Goal: Transaction & Acquisition: Purchase product/service

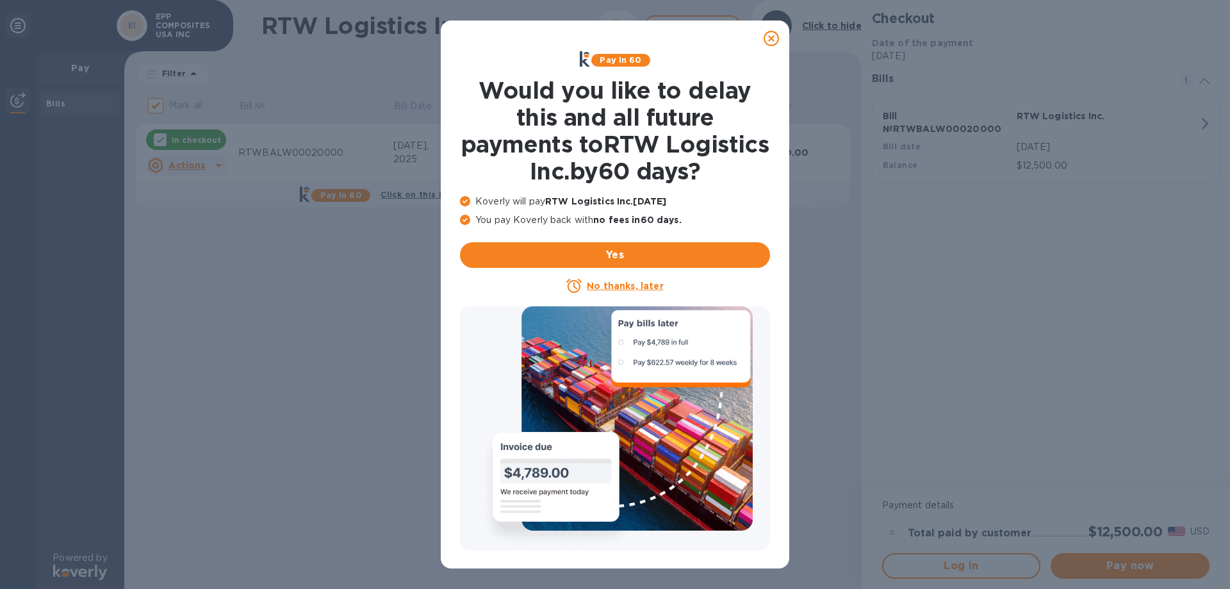
click at [596, 286] on u "No thanks, later" at bounding box center [625, 286] width 76 height 10
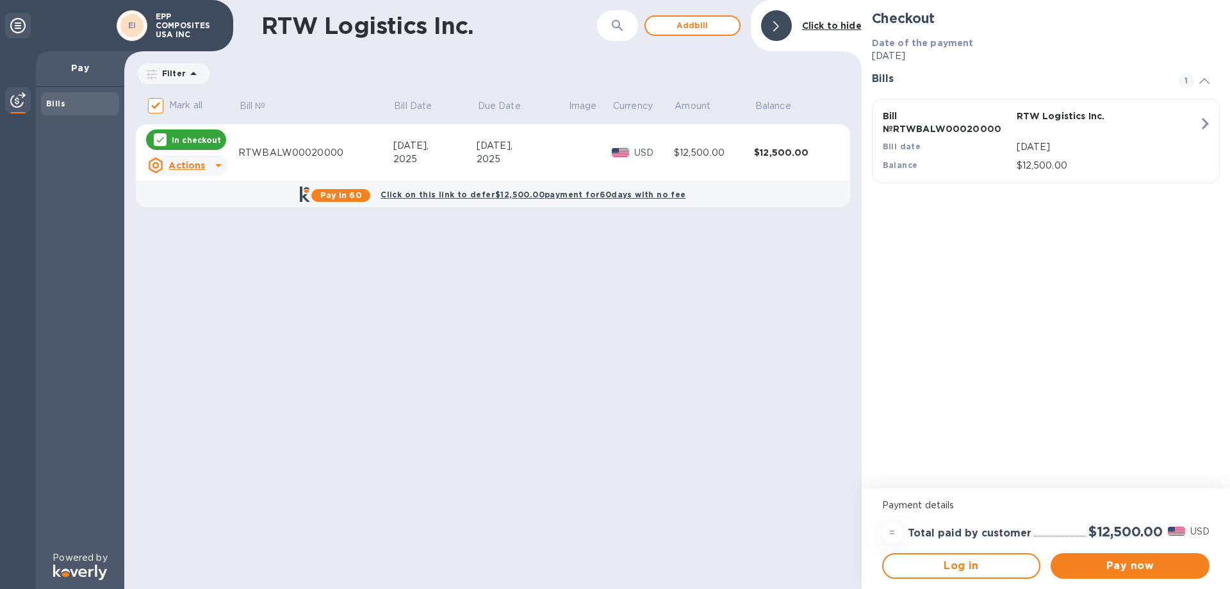
click at [216, 163] on icon at bounding box center [218, 165] width 15 height 15
click at [209, 220] on b "Open bill" at bounding box center [203, 217] width 43 height 10
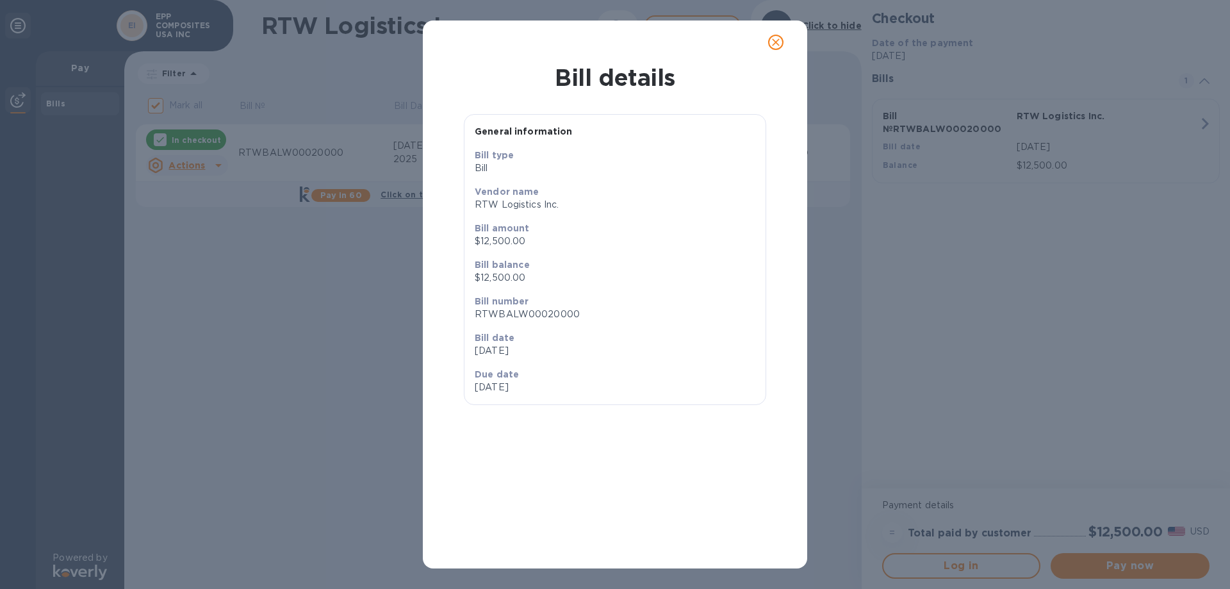
click at [773, 38] on icon "close" at bounding box center [775, 42] width 13 height 13
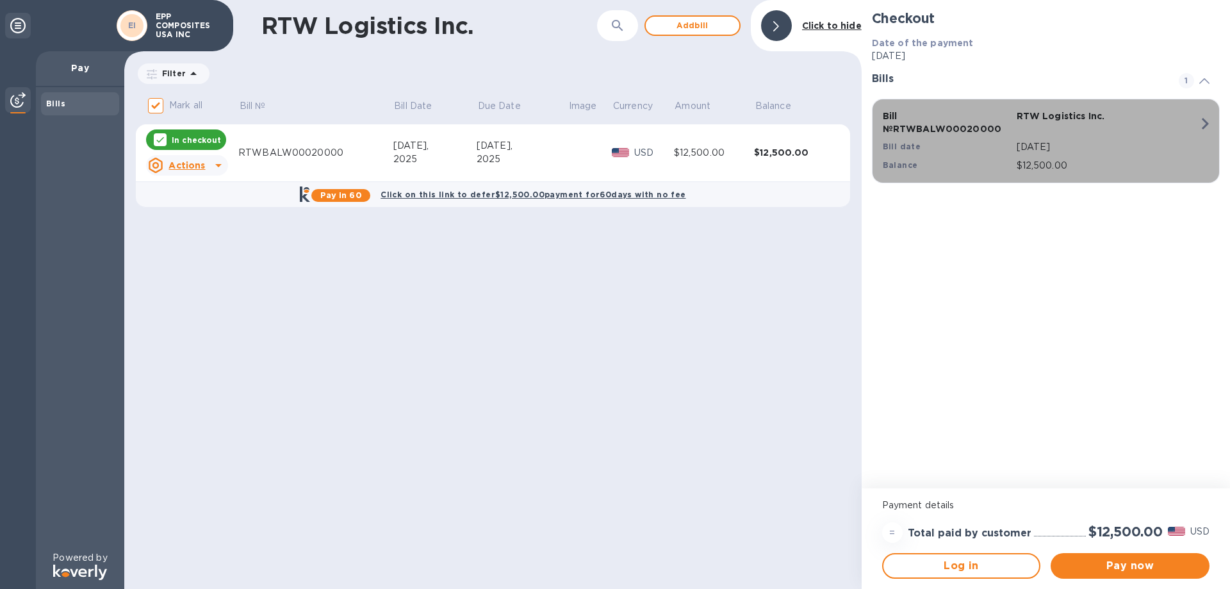
click at [1205, 127] on icon "button" at bounding box center [1205, 124] width 7 height 12
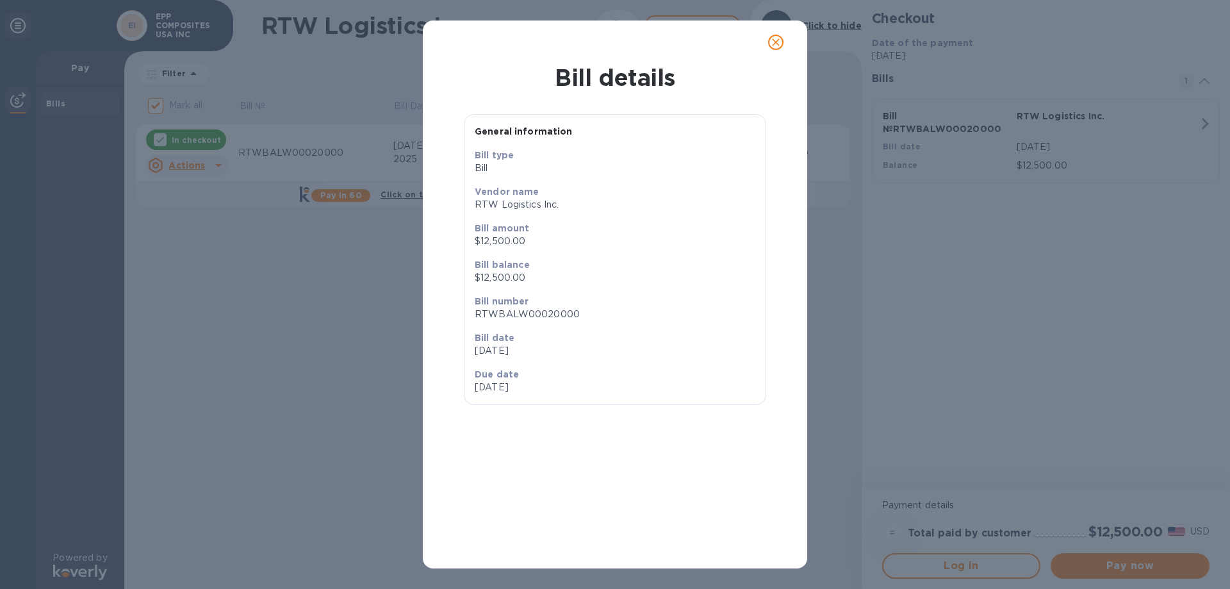
click at [772, 45] on icon "close" at bounding box center [775, 42] width 13 height 13
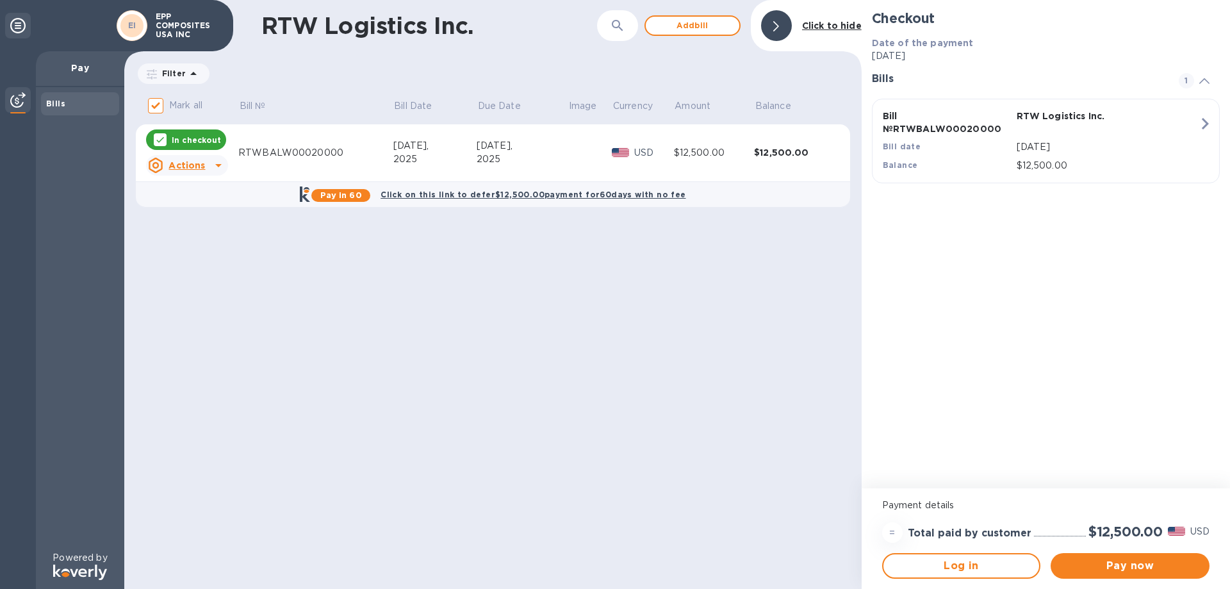
click at [893, 532] on div "=" at bounding box center [892, 532] width 20 height 20
click at [1078, 565] on span "Pay now" at bounding box center [1130, 565] width 138 height 15
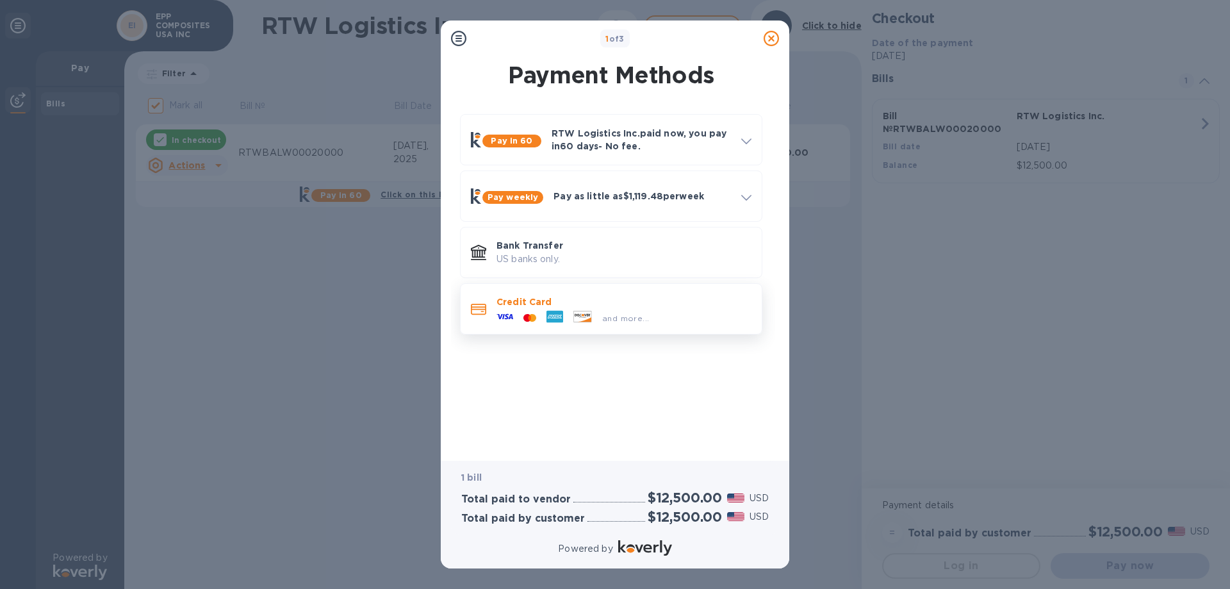
click at [564, 310] on div at bounding box center [554, 317] width 27 height 19
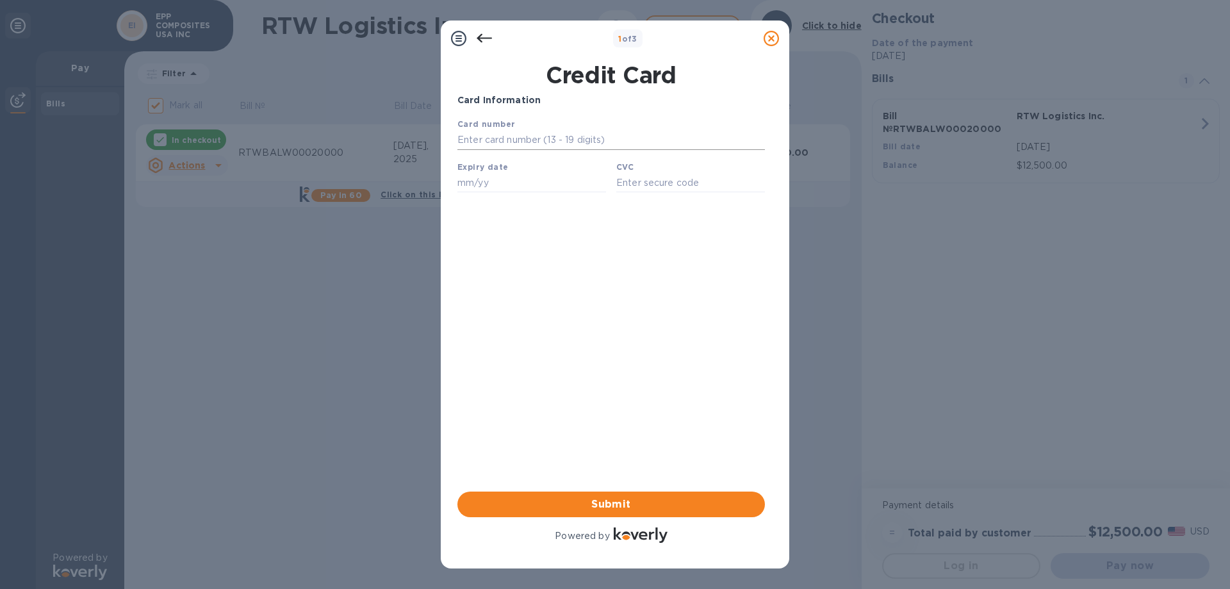
click at [532, 142] on input "text" at bounding box center [610, 140] width 307 height 19
type input "[CREDIT_CARD_NUMBER]"
type input "06/28"
type input "350"
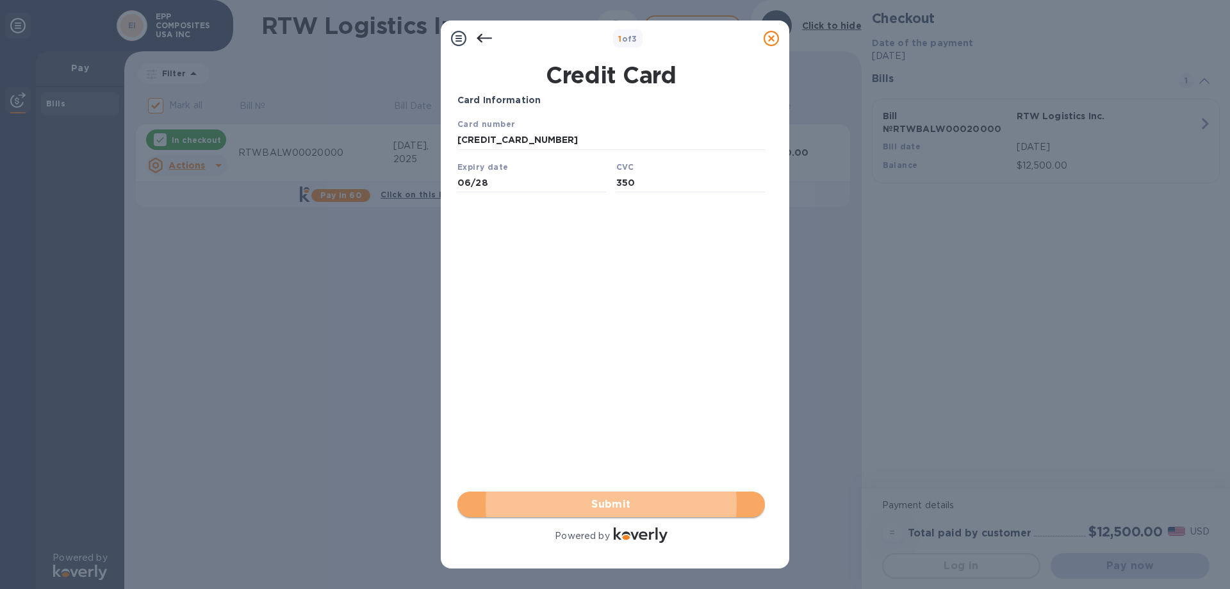
click at [596, 503] on span "Submit" at bounding box center [611, 503] width 287 height 15
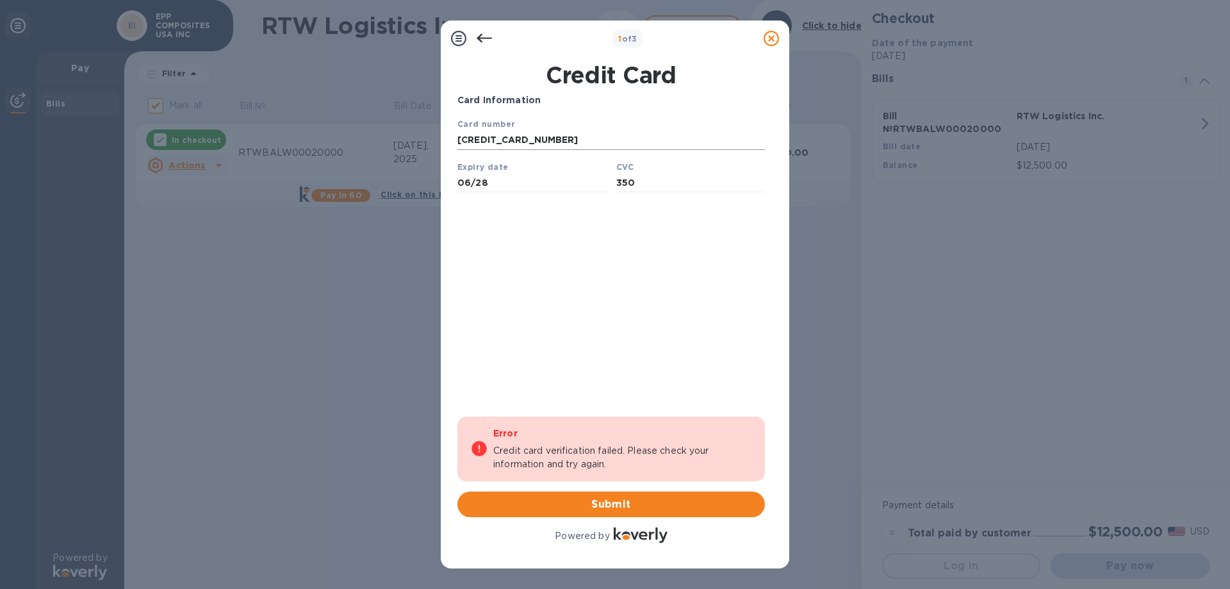
click at [519, 141] on input "[CREDIT_CARD_NUMBER]" at bounding box center [610, 140] width 307 height 19
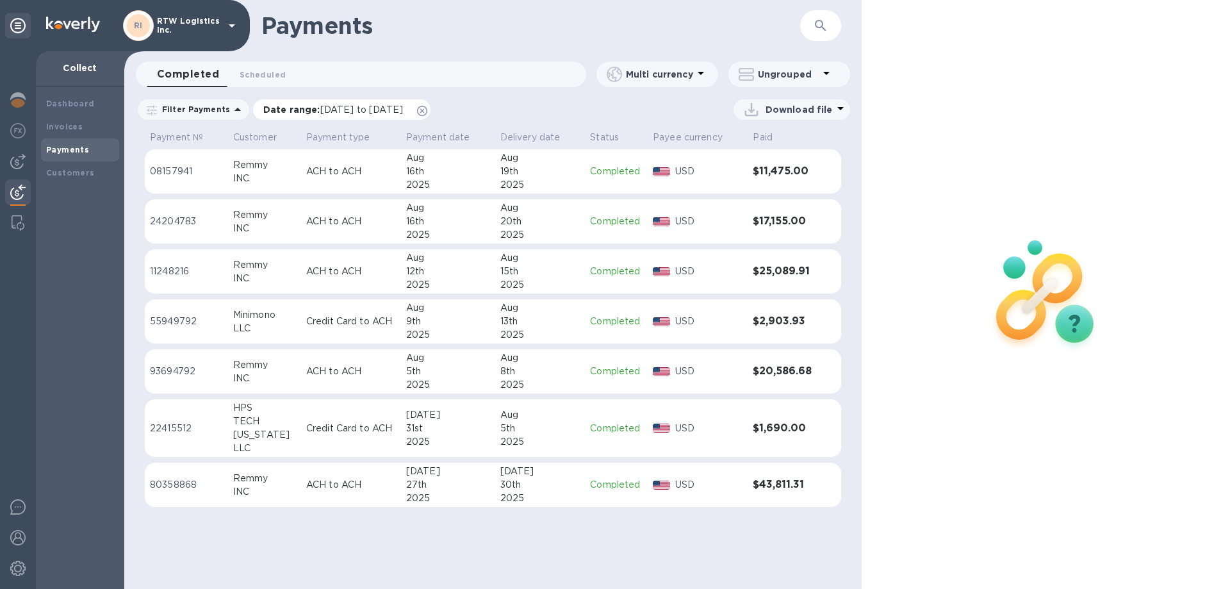
click at [427, 111] on icon at bounding box center [422, 111] width 10 height 10
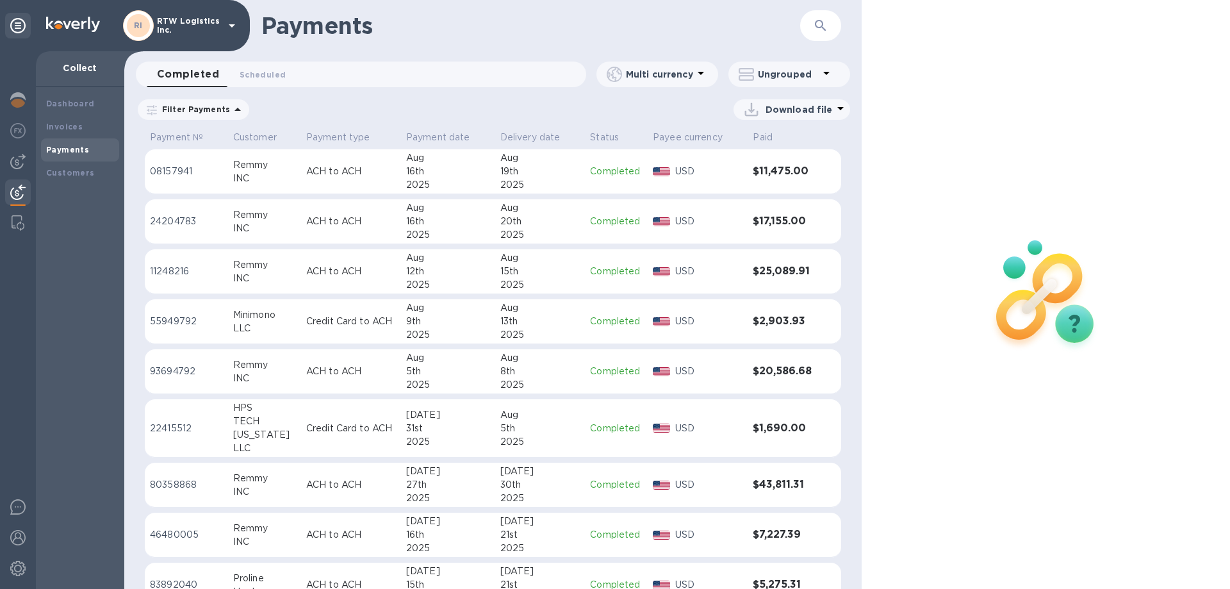
click at [779, 170] on h3 "$11,475.00" at bounding box center [783, 171] width 61 height 12
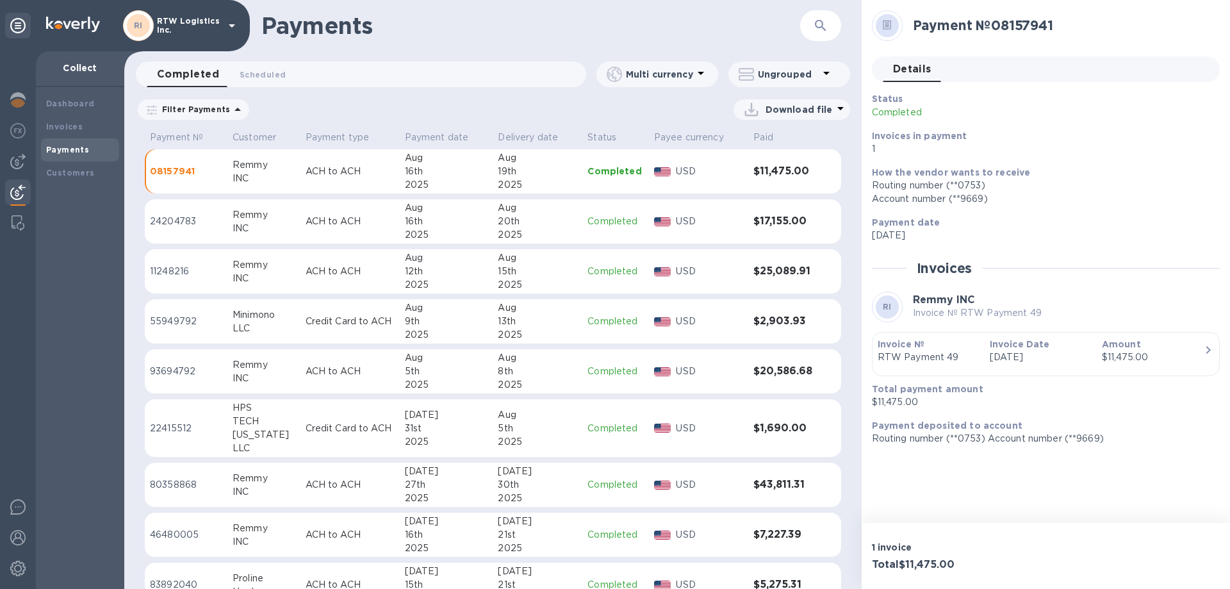
click at [1214, 355] on icon "button" at bounding box center [1207, 349] width 15 height 15
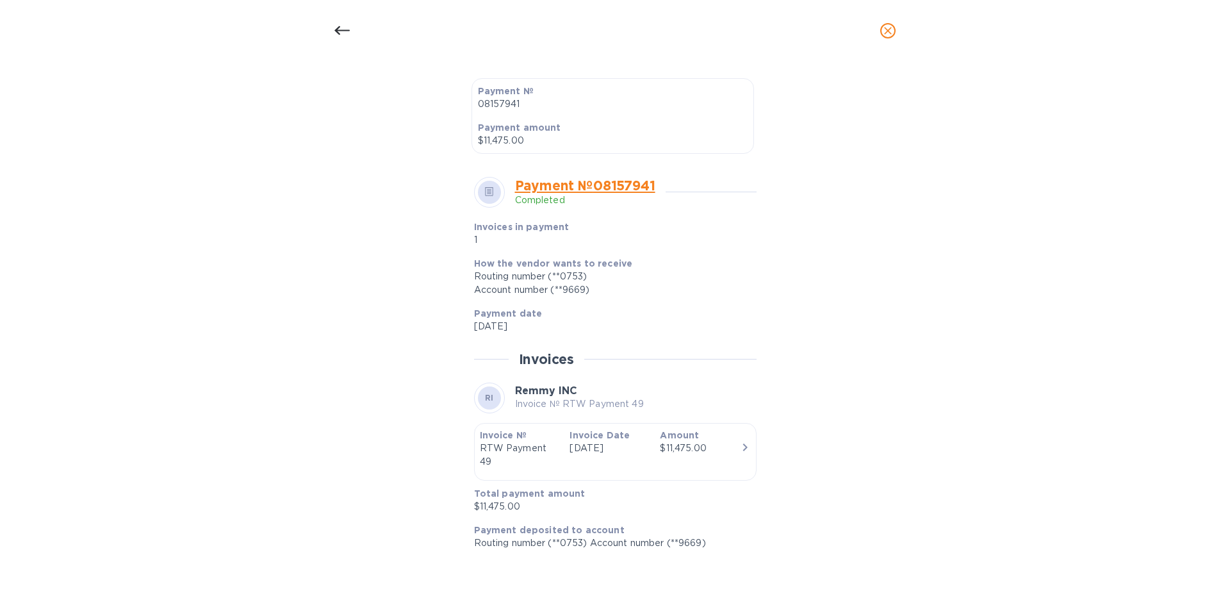
scroll to position [354, 0]
click at [487, 190] on icon at bounding box center [489, 190] width 4 height 1
click at [487, 398] on b "RI" at bounding box center [489, 397] width 9 height 10
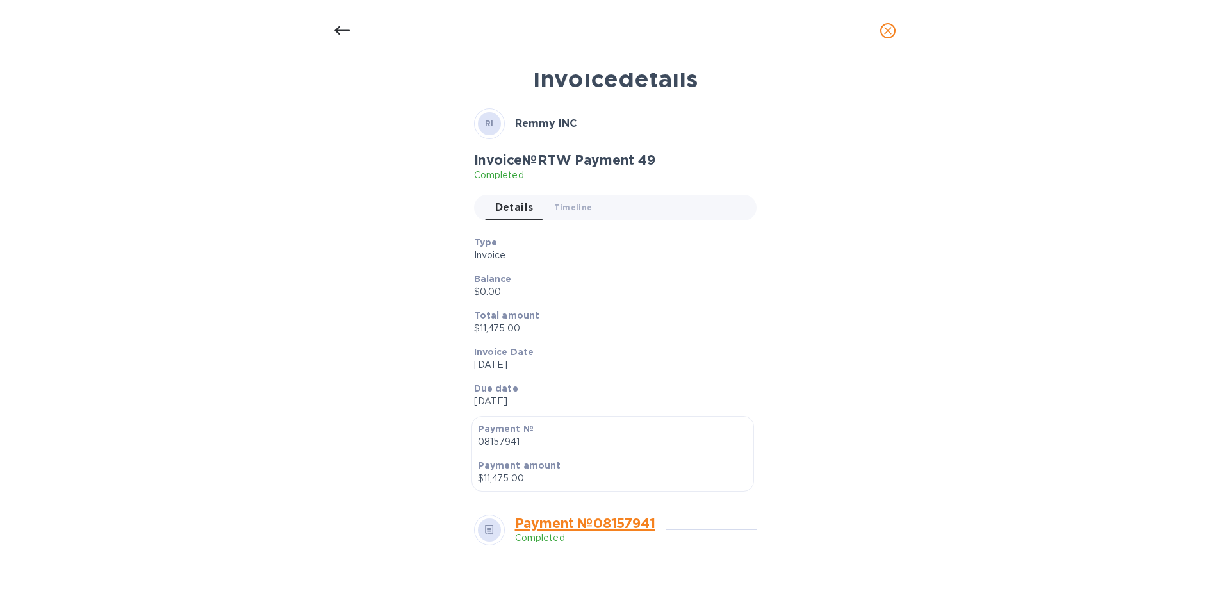
scroll to position [0, 0]
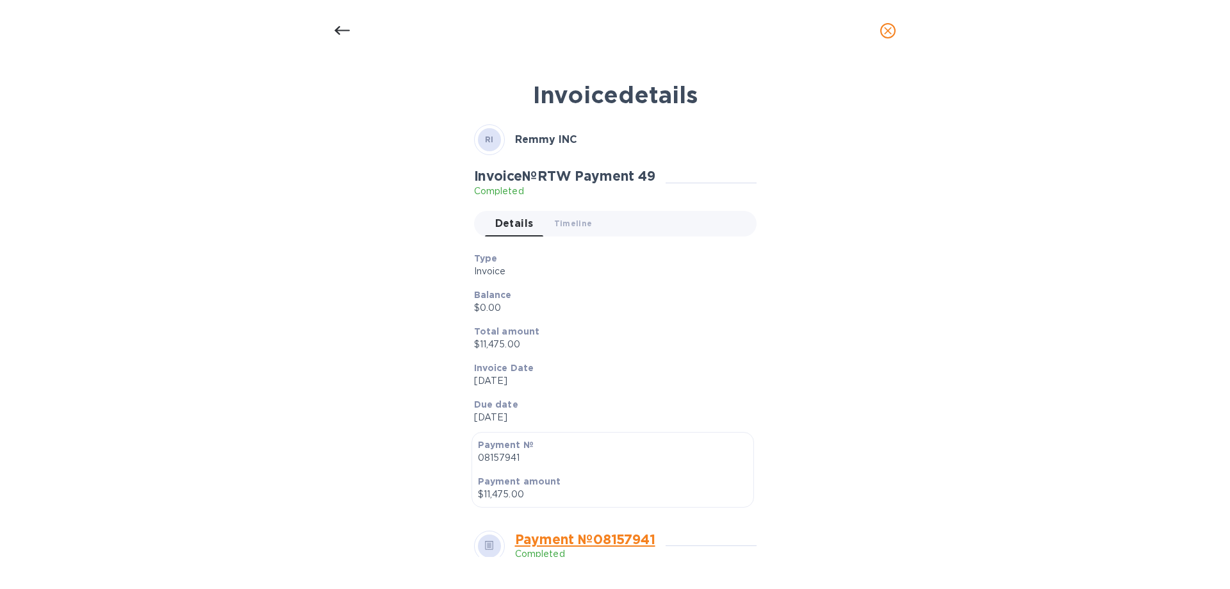
click at [886, 29] on icon "close" at bounding box center [888, 31] width 8 height 8
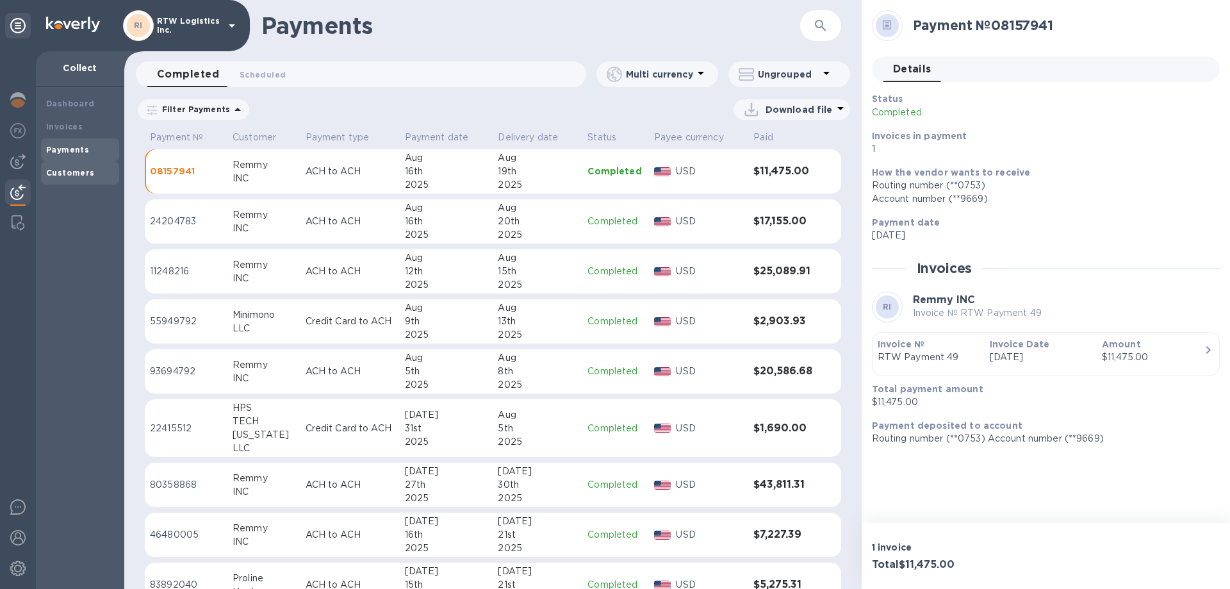
click at [59, 179] on div "Customers" at bounding box center [80, 173] width 68 height 13
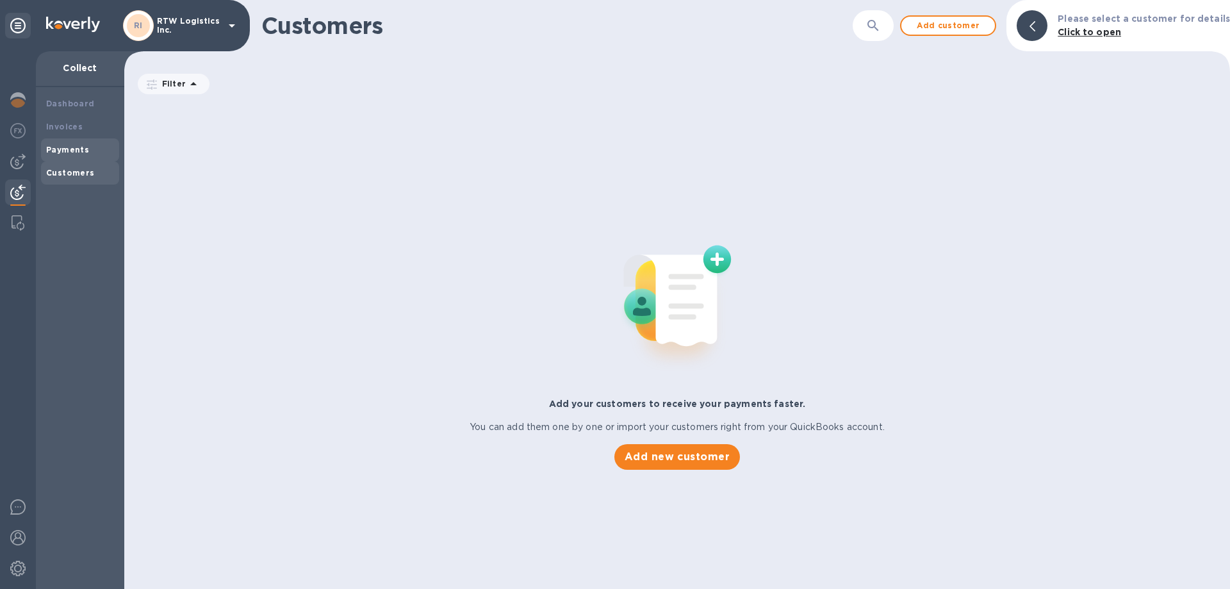
click at [69, 151] on b "Payments" at bounding box center [67, 150] width 43 height 10
